Goal: Information Seeking & Learning: Learn about a topic

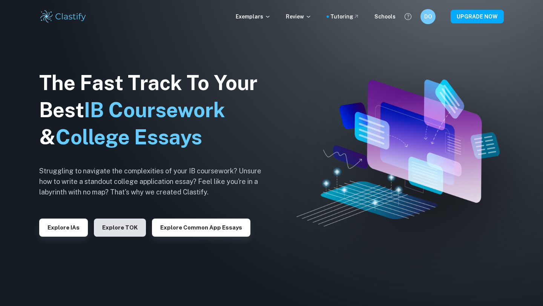
click at [115, 227] on button "Explore TOK" at bounding box center [120, 228] width 52 height 18
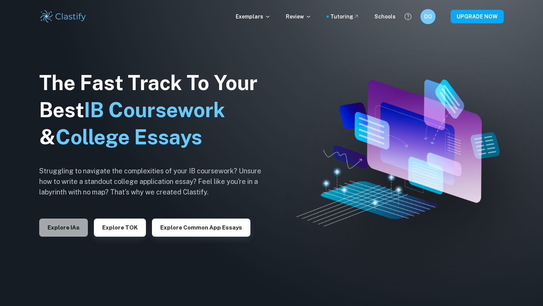
click at [62, 231] on button "Explore IAs" at bounding box center [63, 228] width 49 height 18
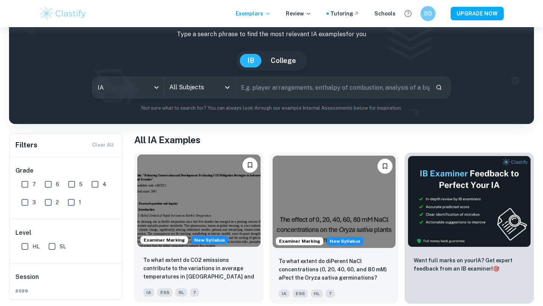
scroll to position [45, 0]
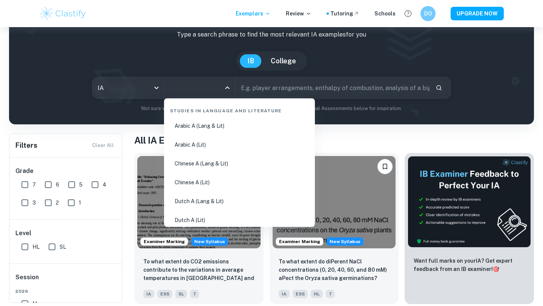
click at [197, 85] on input "All Subjects" at bounding box center [193, 88] width 53 height 14
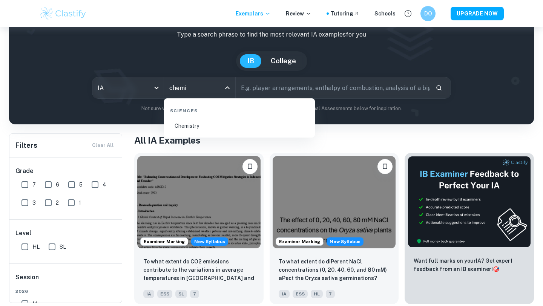
click at [197, 130] on li "Chemistry" at bounding box center [239, 125] width 145 height 17
type input "Chemistry"
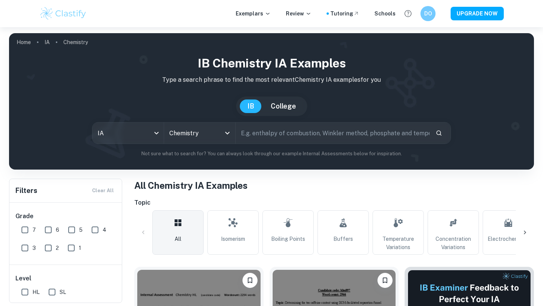
click at [357, 133] on input "text" at bounding box center [333, 132] width 194 height 21
type input "titration"
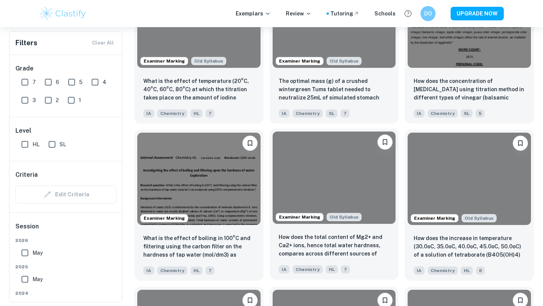
scroll to position [767, 0]
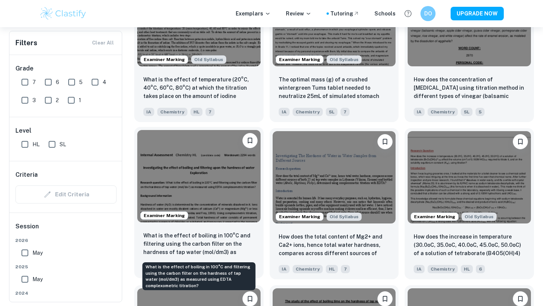
click at [241, 239] on p "What is the effect of boiling in 100°C and filtering using the carbon filter on…" at bounding box center [198, 244] width 111 height 26
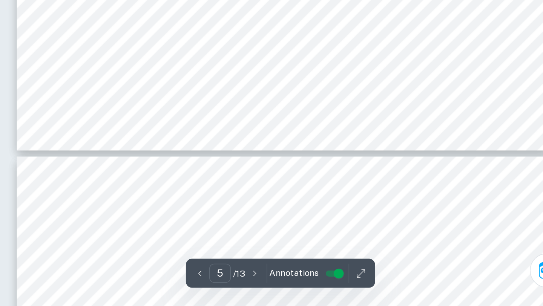
scroll to position [2321, 0]
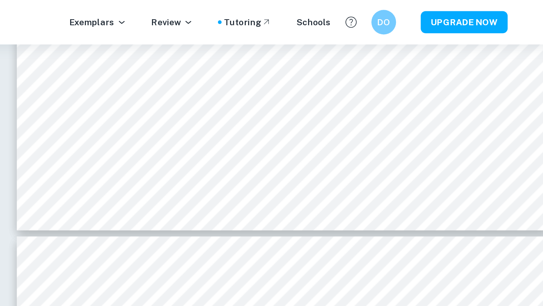
type input "5"
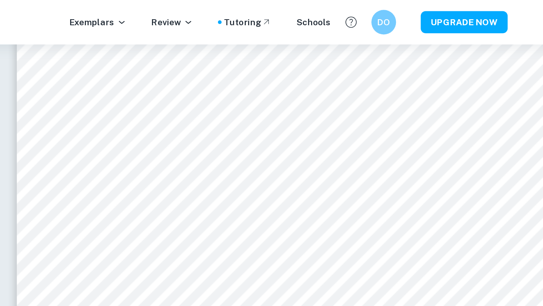
scroll to position [2167, 0]
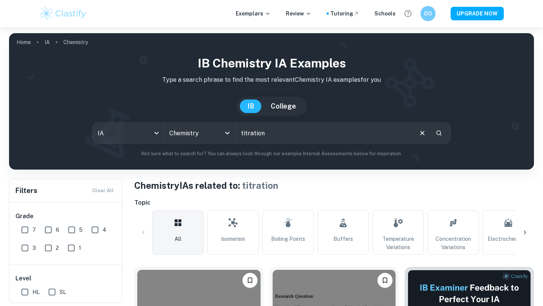
click at [296, 135] on input "titration" at bounding box center [324, 132] width 176 height 21
type input "titration, kmno4, cacl2"
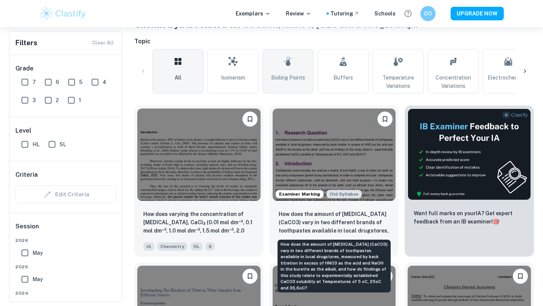
scroll to position [162, 0]
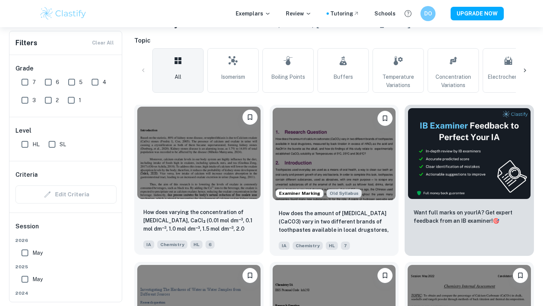
click at [245, 236] on div "How does varying the concentration of [MEDICAL_DATA], CaCl₂ (0.01 mol dm⁻³, 0.1…" at bounding box center [198, 228] width 129 height 53
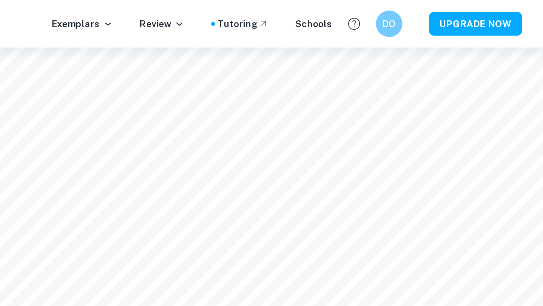
scroll to position [2904, 0]
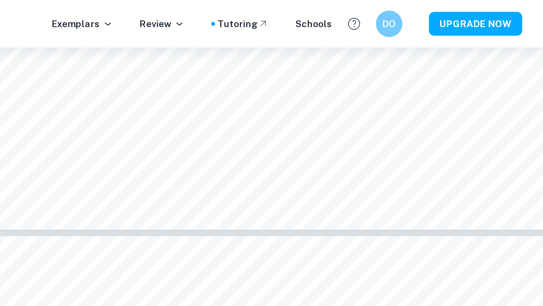
type input "6"
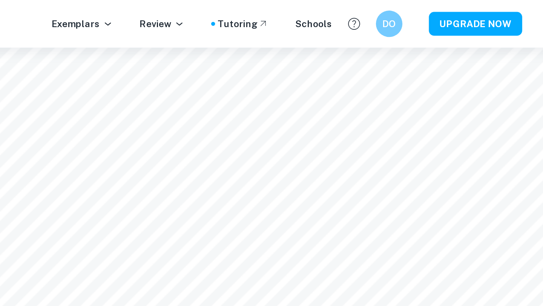
scroll to position [2617, 0]
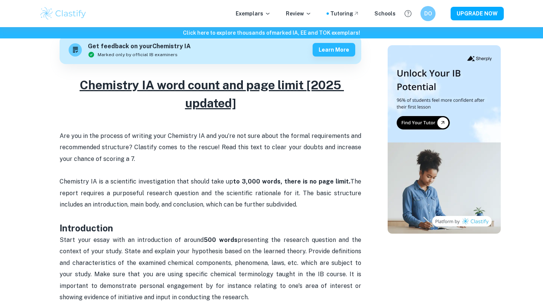
scroll to position [258, 0]
